Goal: Information Seeking & Learning: Learn about a topic

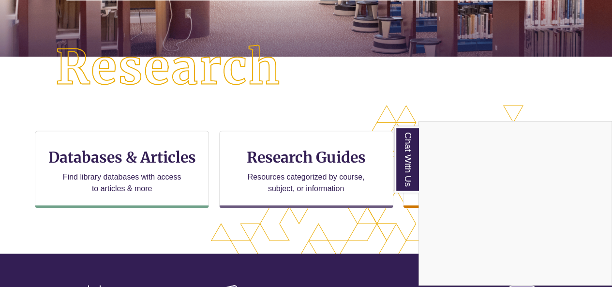
scroll to position [5, 5]
click at [137, 173] on div "Chat With Us" at bounding box center [306, 143] width 612 height 287
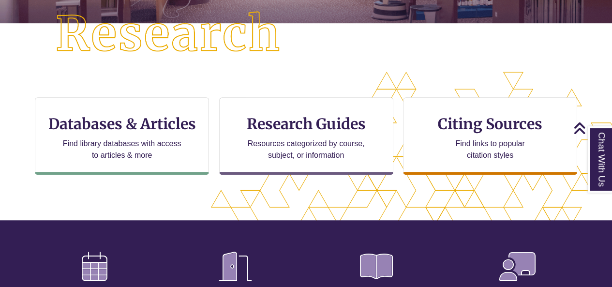
scroll to position [255, 0]
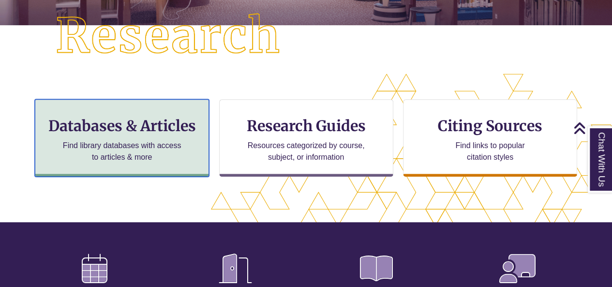
click at [103, 136] on div "Databases & Articles Find library databases with access to articles & more" at bounding box center [122, 137] width 174 height 77
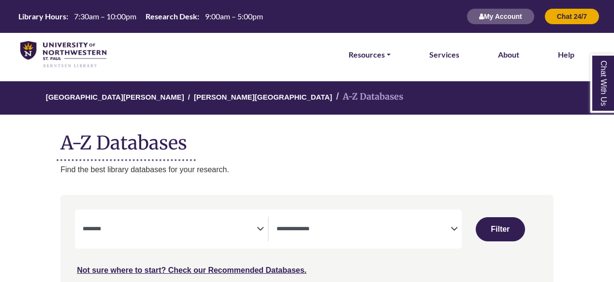
select select "Database Subject Filter"
select select "Database Types Filter"
select select "Database Subject Filter"
select select "Database Types Filter"
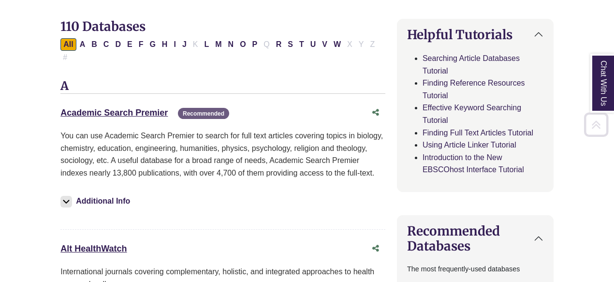
scroll to position [325, 0]
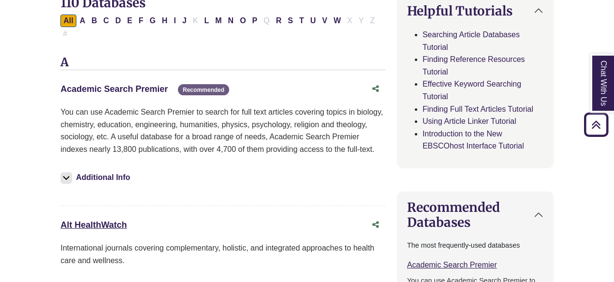
click at [111, 84] on link "Academic Search Premier This link opens in a new window" at bounding box center [113, 89] width 107 height 10
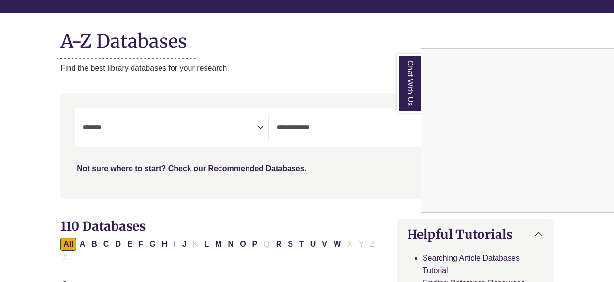
scroll to position [96, 0]
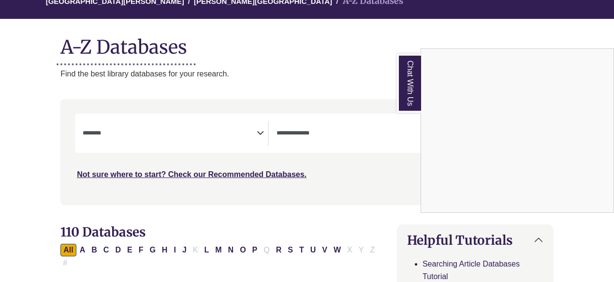
click at [106, 135] on div "Chat With Us" at bounding box center [307, 141] width 614 height 282
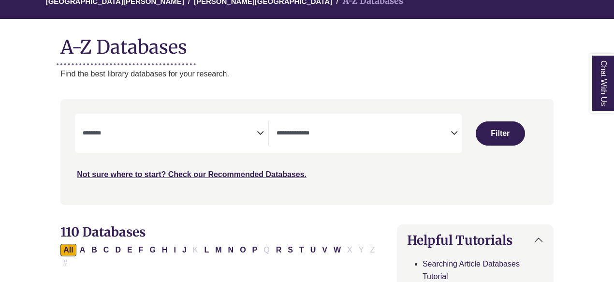
click at [259, 130] on icon "Search filters" at bounding box center [260, 131] width 7 height 15
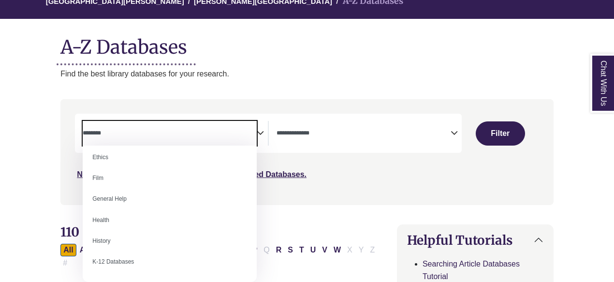
scroll to position [397, 0]
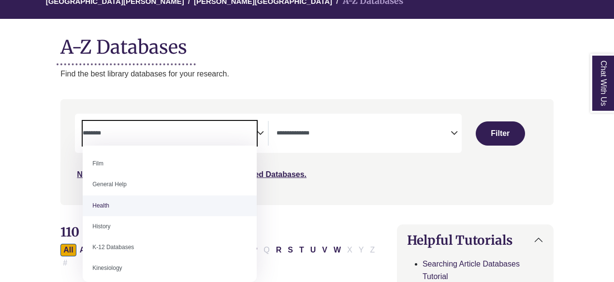
select select "*****"
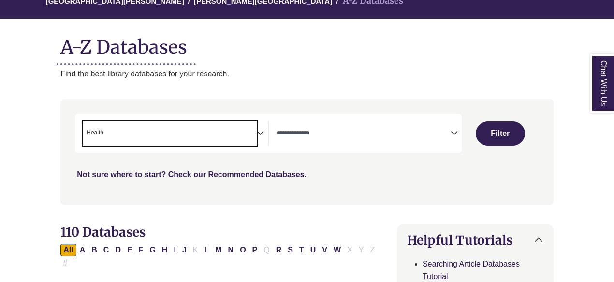
scroll to position [200, 0]
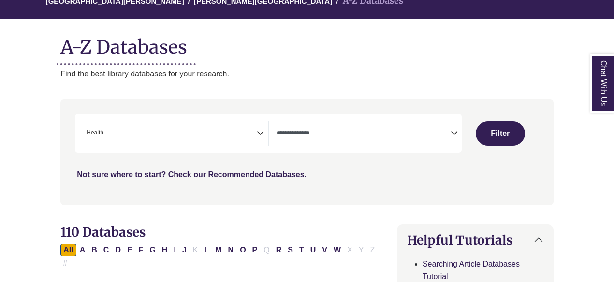
click at [455, 131] on icon "Search filters" at bounding box center [454, 131] width 7 height 15
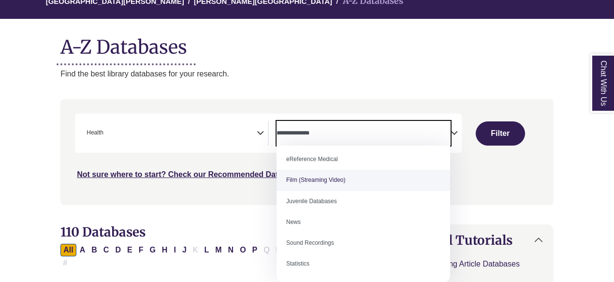
scroll to position [0, 0]
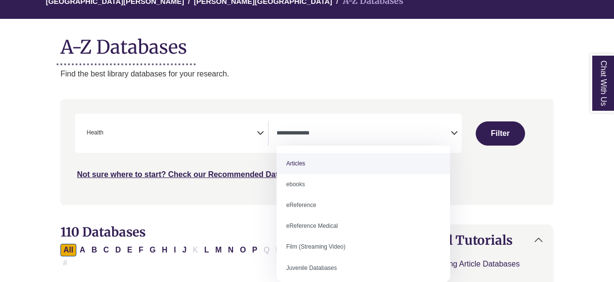
select select "*****"
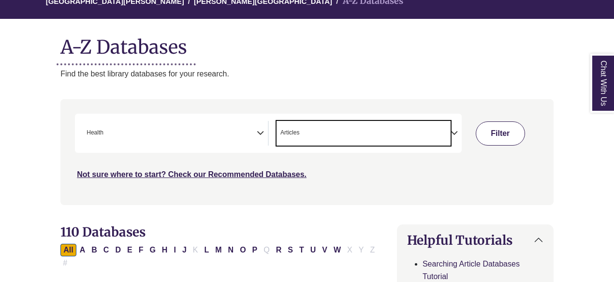
click at [500, 130] on button "Filter" at bounding box center [500, 133] width 49 height 24
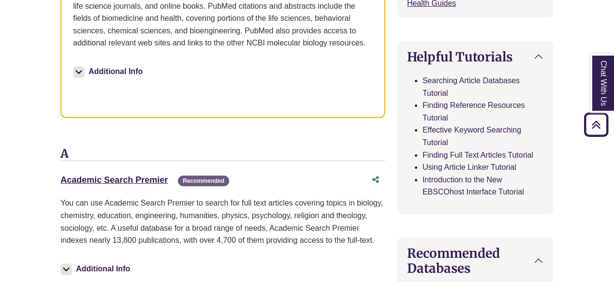
scroll to position [463, 0]
click at [112, 175] on link "Academic Search Premier This link opens in a new window" at bounding box center [113, 180] width 107 height 10
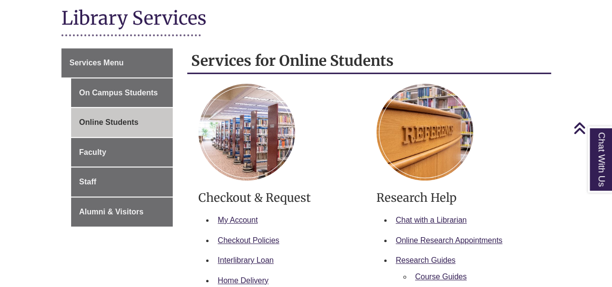
scroll to position [116, 0]
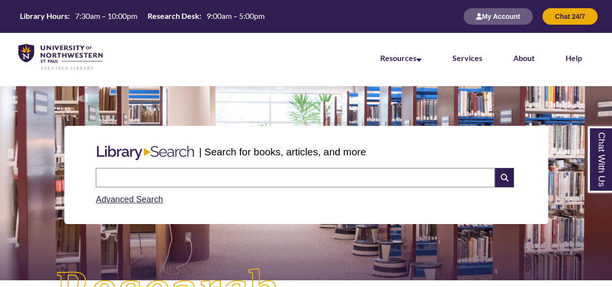
click at [151, 172] on input "text" at bounding box center [295, 177] width 399 height 19
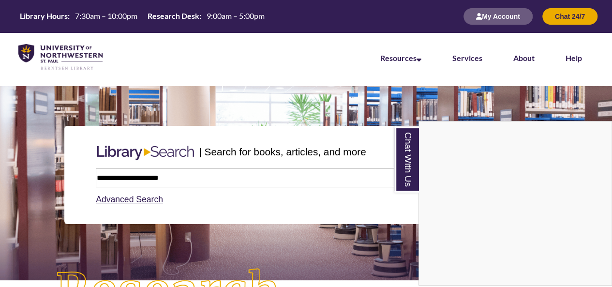
click at [175, 176] on div "Chat With Us" at bounding box center [306, 143] width 612 height 287
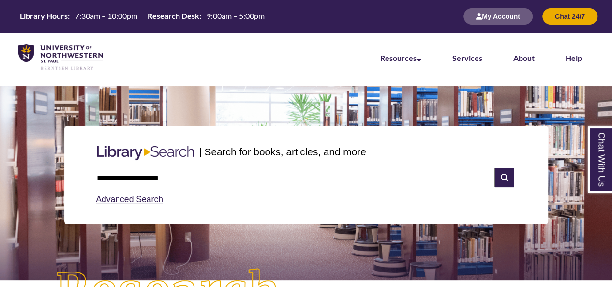
click at [175, 176] on input "**********" at bounding box center [295, 177] width 399 height 19
type input "**********"
